Goal: Transaction & Acquisition: Purchase product/service

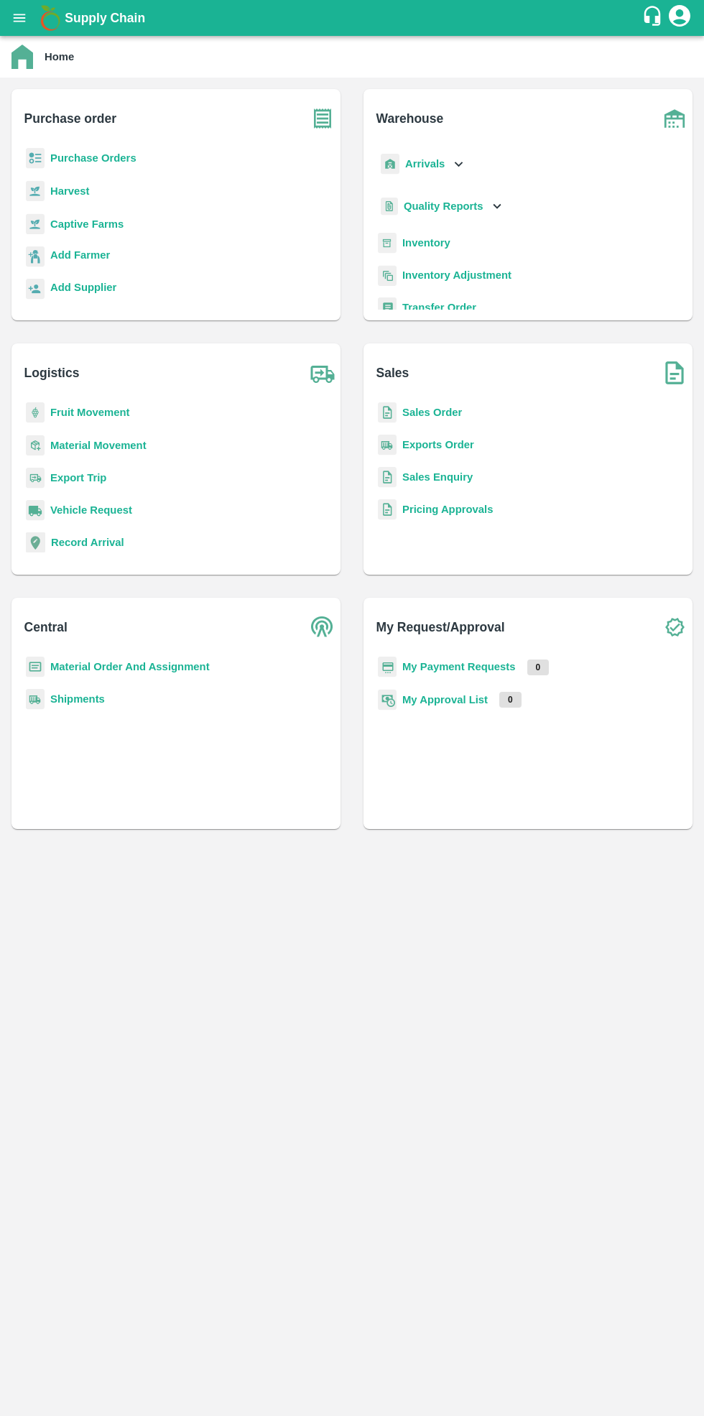
click at [103, 159] on b "Purchase Orders" at bounding box center [93, 157] width 86 height 11
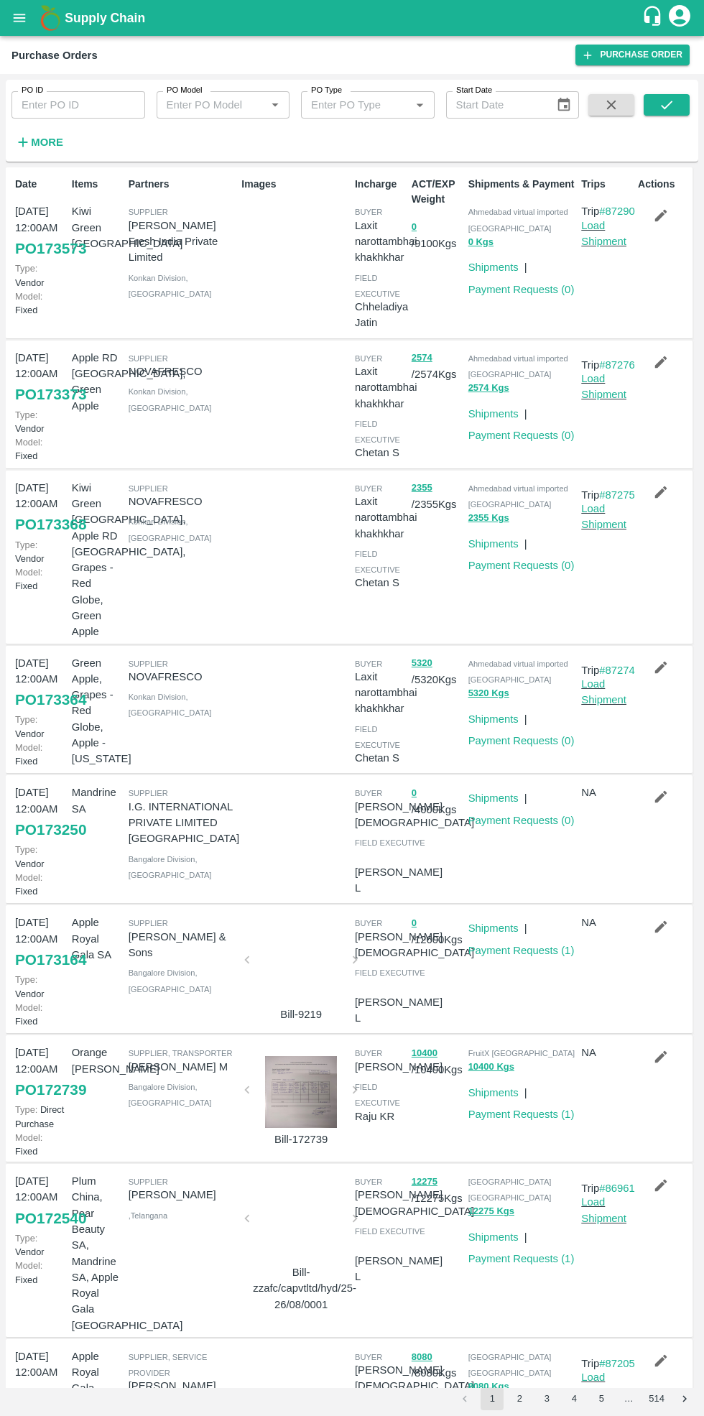
click at [649, 58] on link "Purchase Order" at bounding box center [632, 55] width 114 height 21
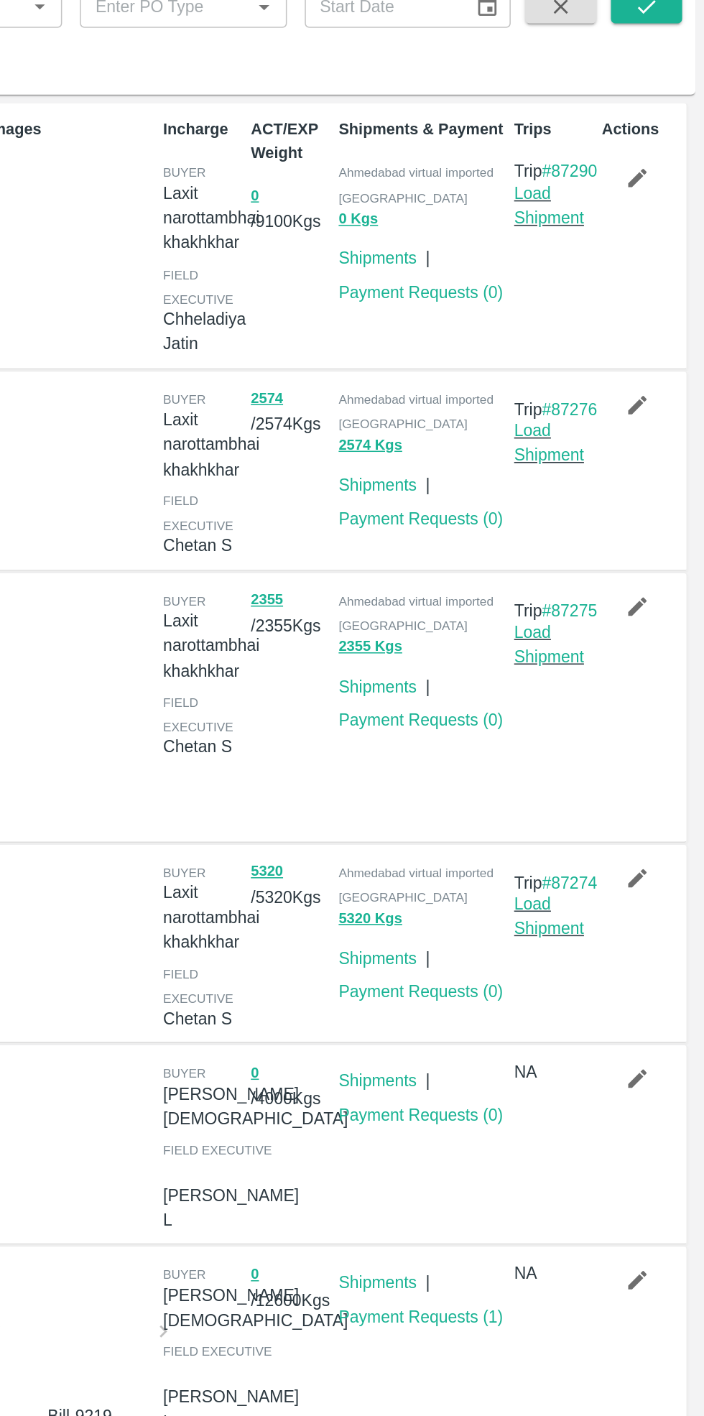
click at [660, 221] on icon "button" at bounding box center [661, 216] width 16 height 16
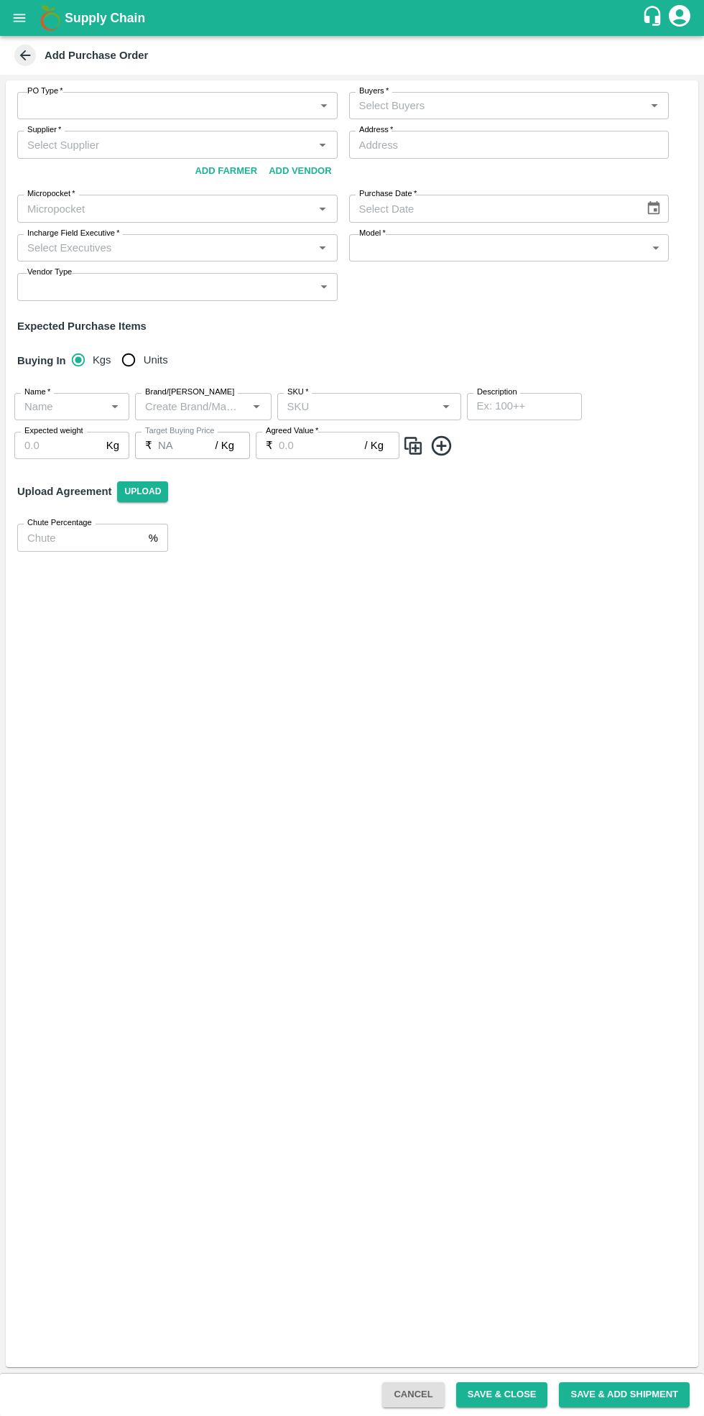
click at [171, 147] on input "Supplier   *" at bounding box center [166, 144] width 288 height 19
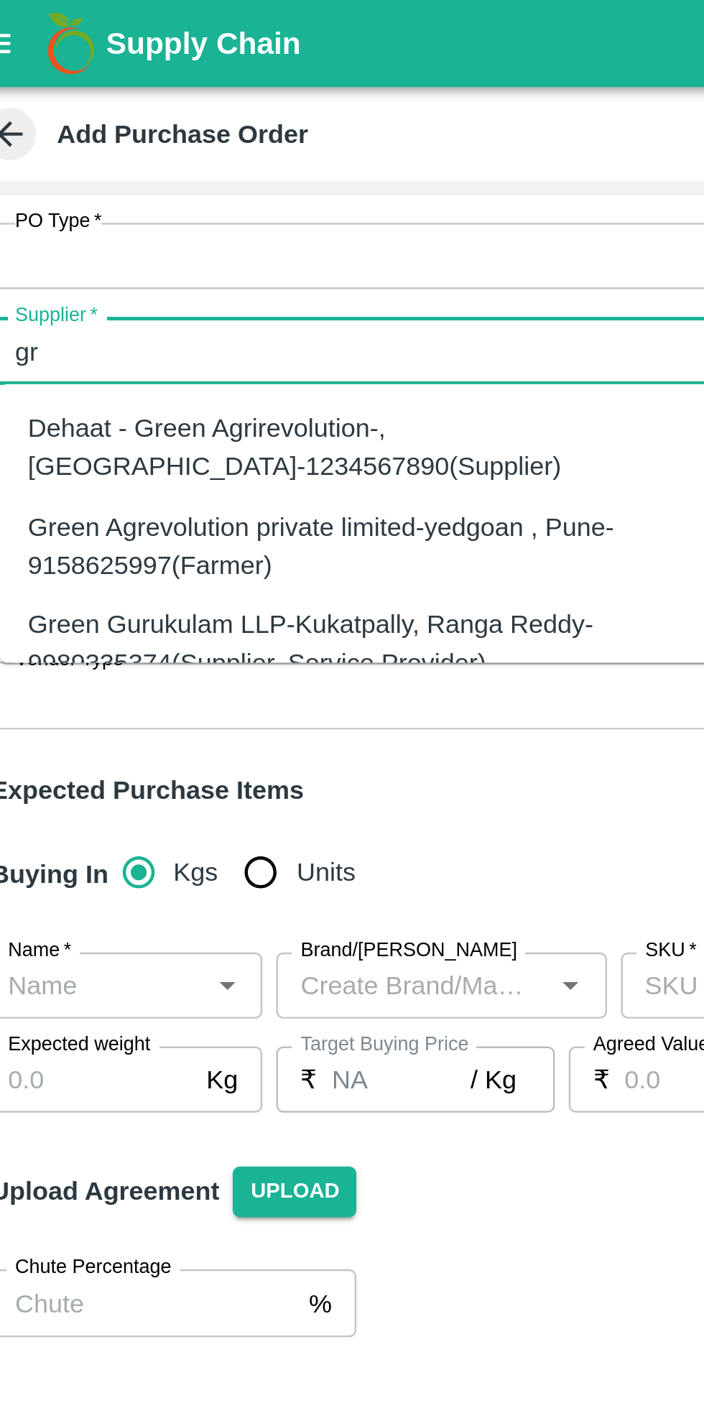
type input "g"
